Goal: Task Accomplishment & Management: Use online tool/utility

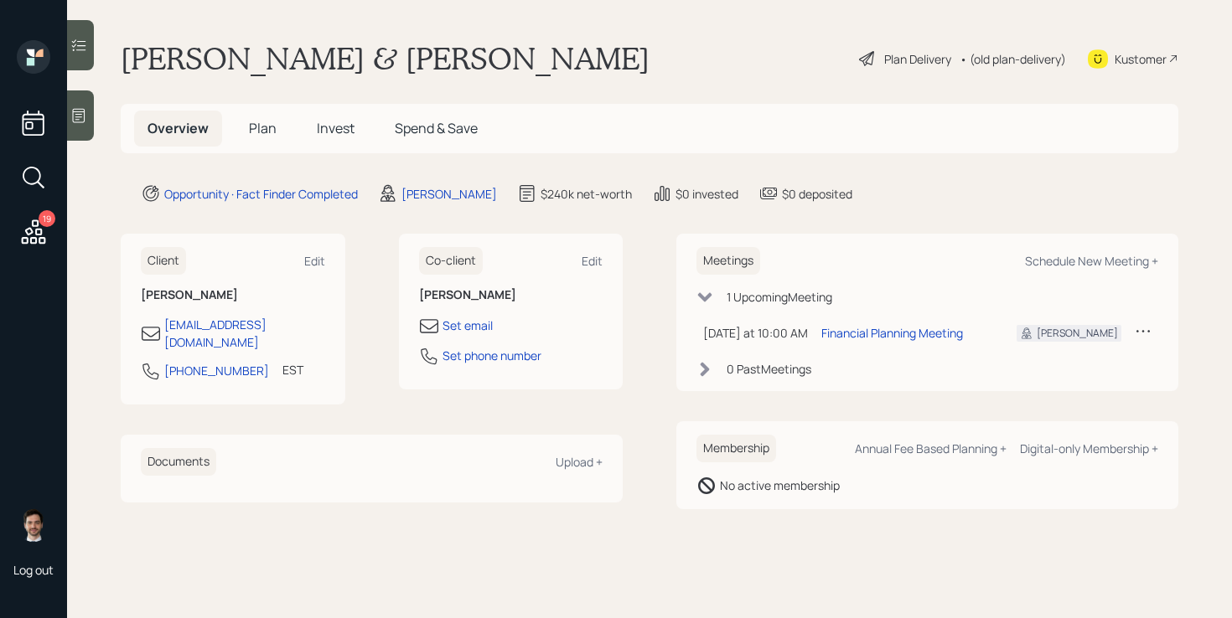
click at [1096, 251] on div "Meetings Schedule New Meeting +" at bounding box center [927, 261] width 462 height 28
click at [1073, 263] on div "Schedule New Meeting +" at bounding box center [1091, 261] width 133 height 16
select select "ef6b64e1-8f62-4a74-b865-a7df4b35b836"
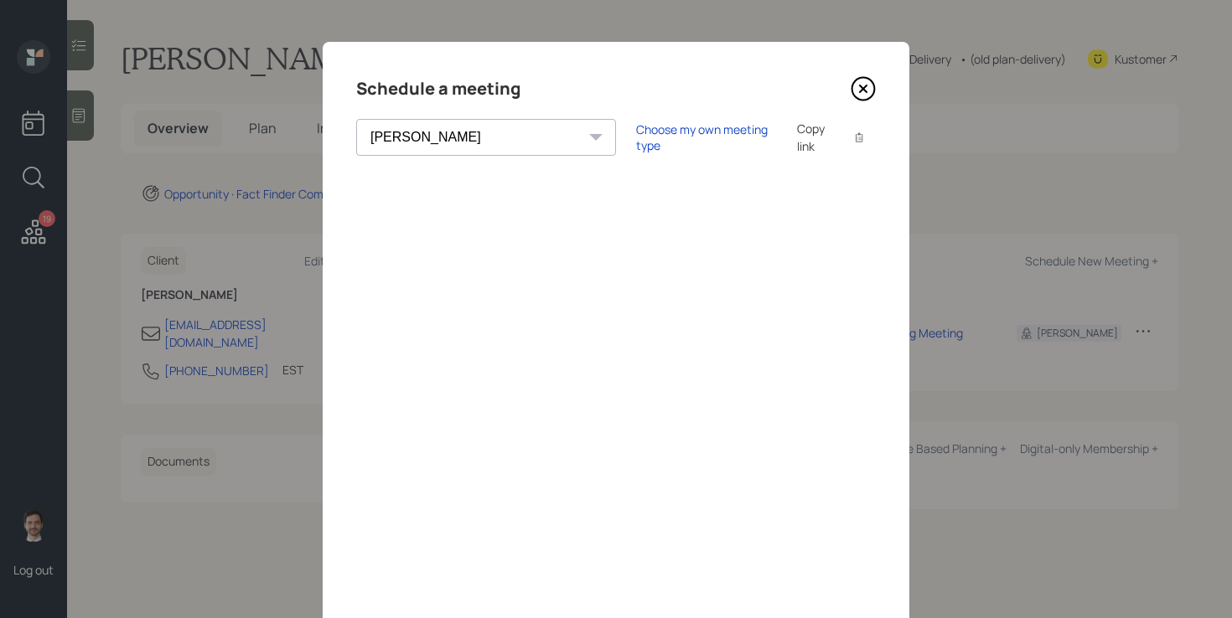
click at [870, 89] on icon at bounding box center [862, 88] width 25 height 25
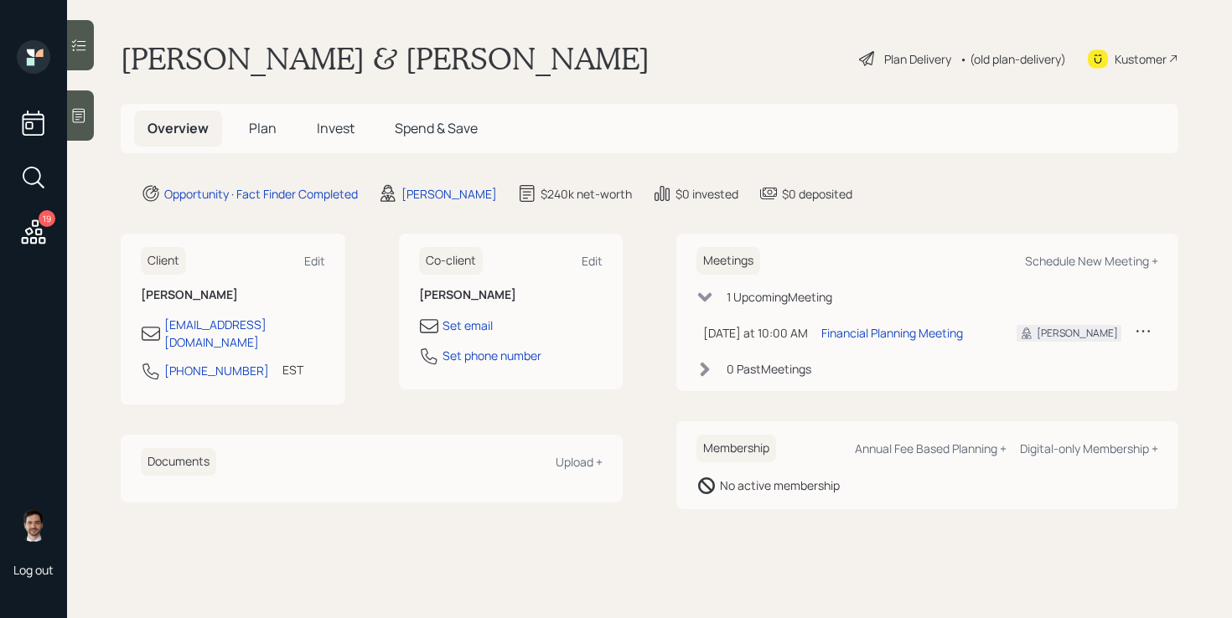
click at [628, 64] on div "[PERSON_NAME] & [PERSON_NAME] Plan Delivery • (old plan-delivery) Kustomer" at bounding box center [649, 58] width 1057 height 37
click at [257, 136] on span "Plan" at bounding box center [263, 128] width 28 height 18
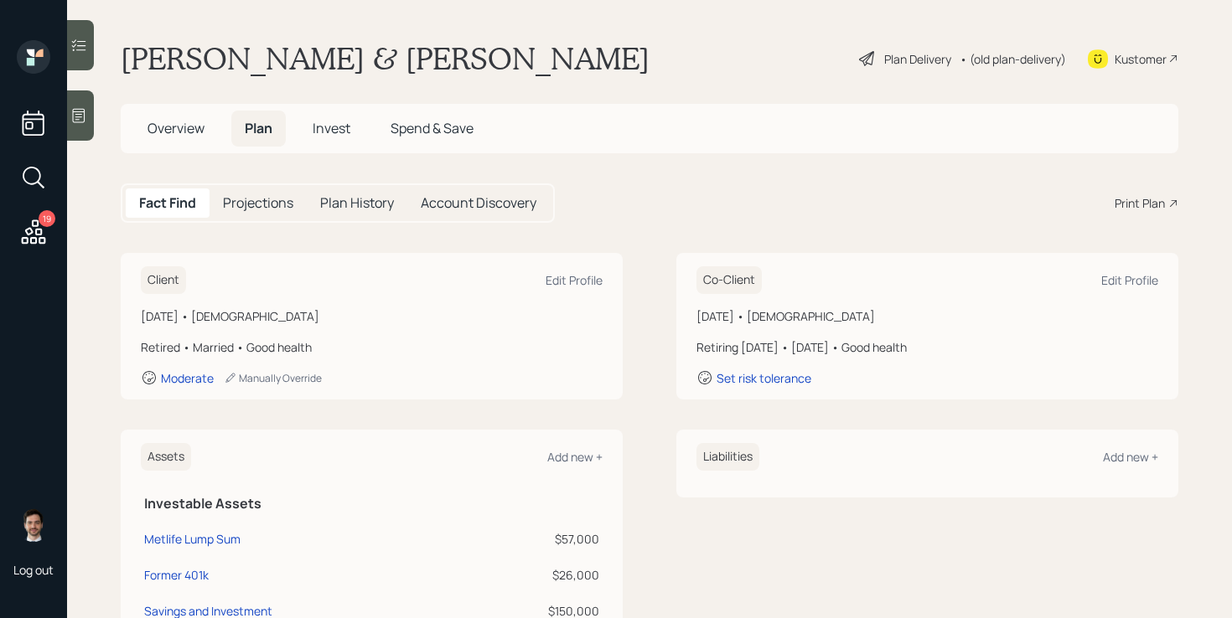
click at [1144, 206] on div "Print Plan" at bounding box center [1139, 203] width 50 height 18
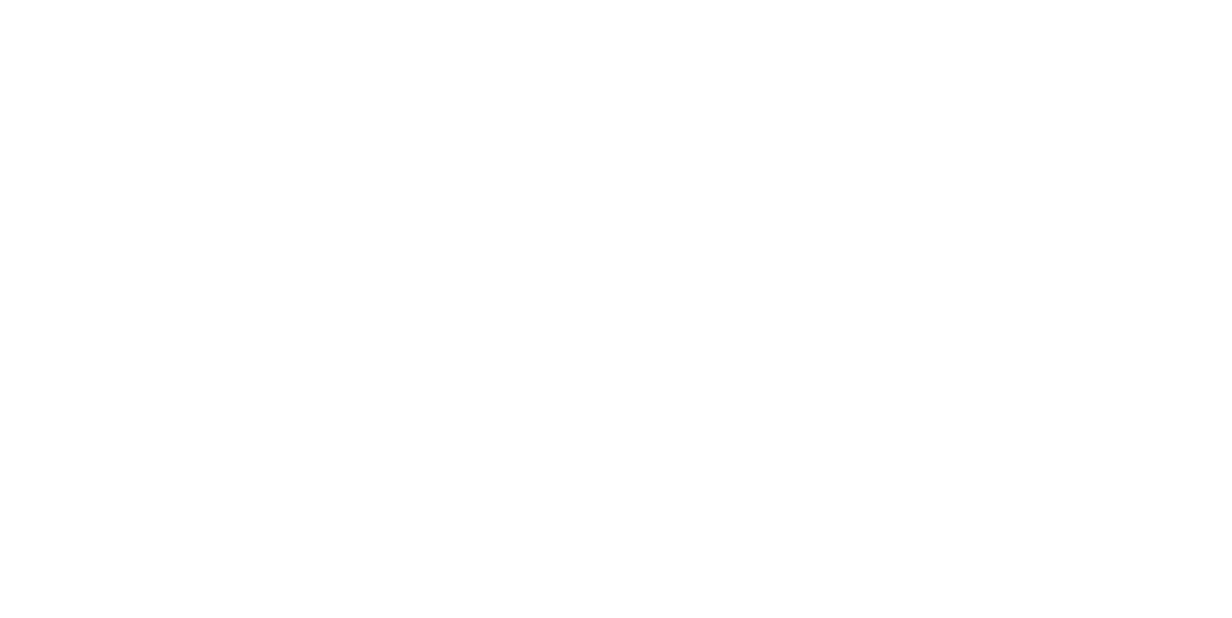
click at [664, 0] on html at bounding box center [616, 0] width 1232 height 0
